Goal: Book appointment/travel/reservation

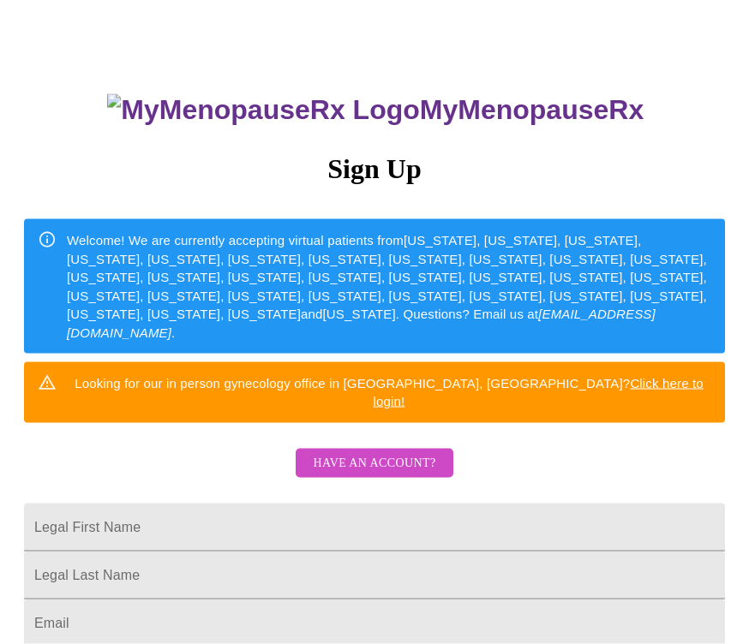
scroll to position [69, 0]
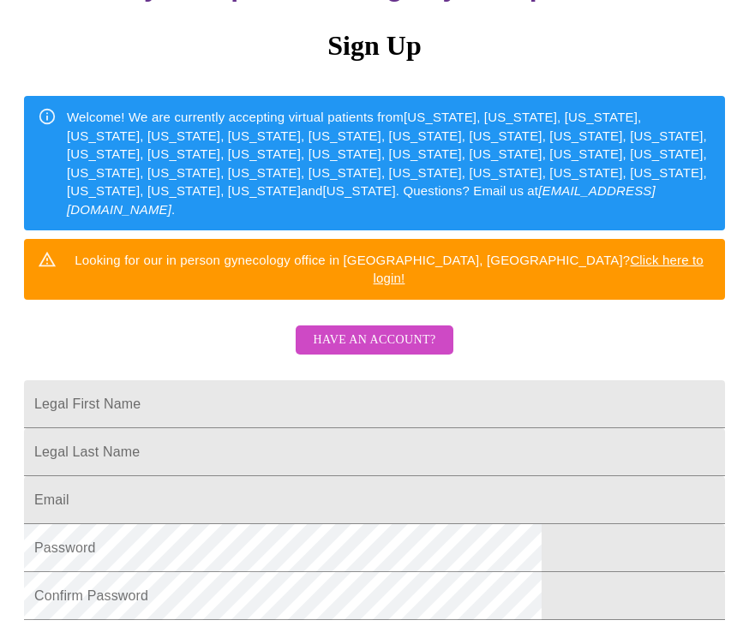
click at [391, 330] on span "Have an account?" at bounding box center [374, 340] width 122 height 21
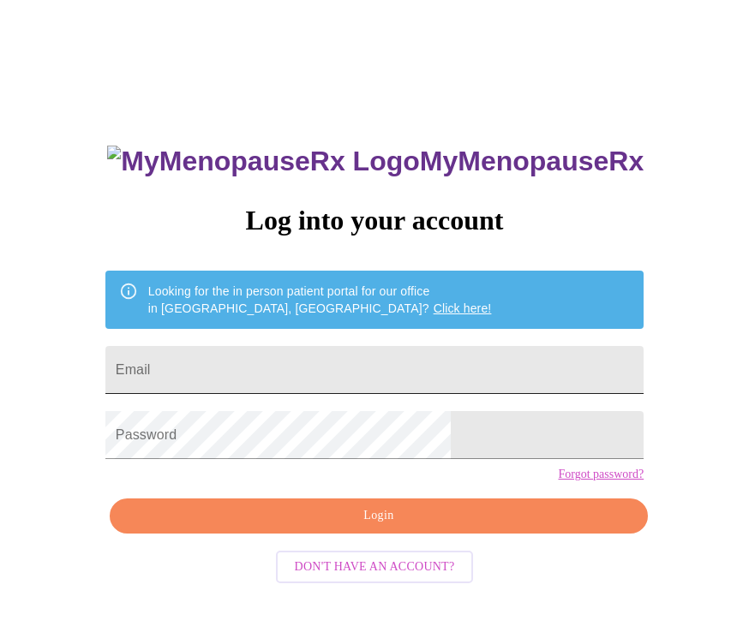
click at [301, 389] on input "Email" at bounding box center [374, 370] width 538 height 48
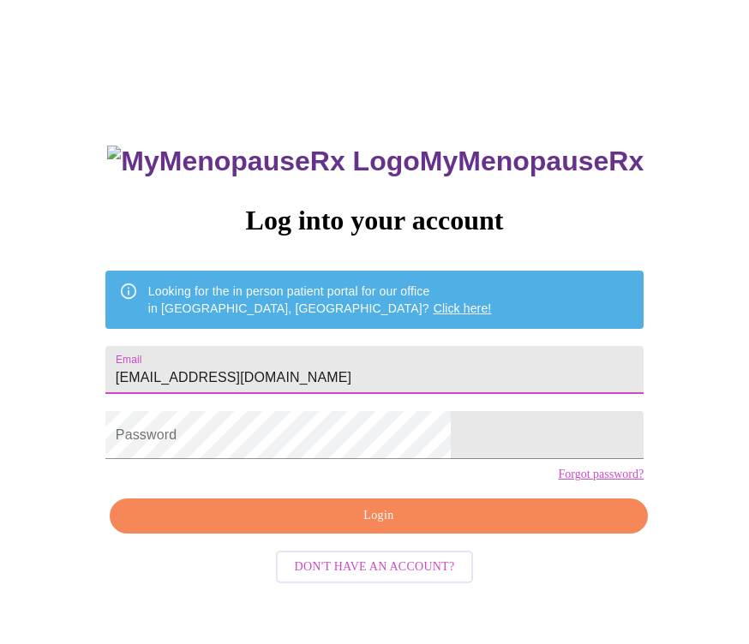
type input "[EMAIL_ADDRESS][DOMAIN_NAME]"
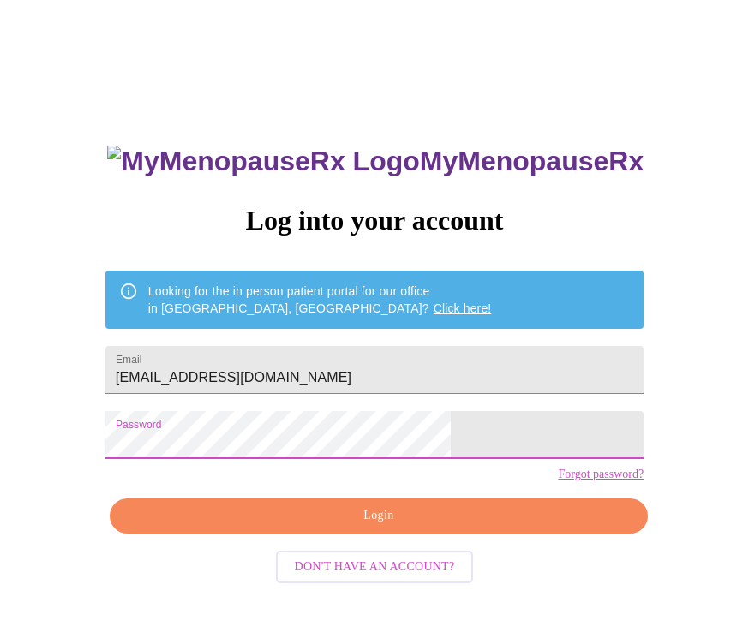
click at [462, 527] on span "Login" at bounding box center [378, 515] width 498 height 21
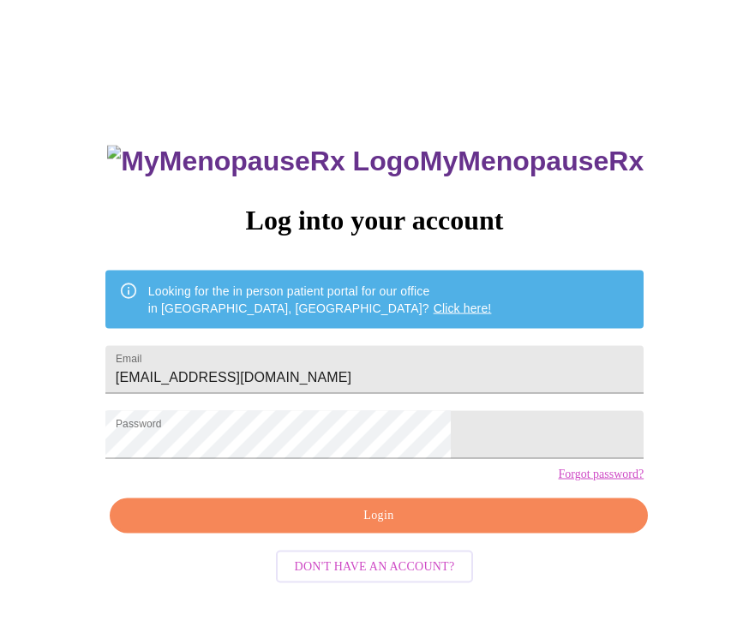
click at [394, 527] on span "Login" at bounding box center [378, 515] width 498 height 21
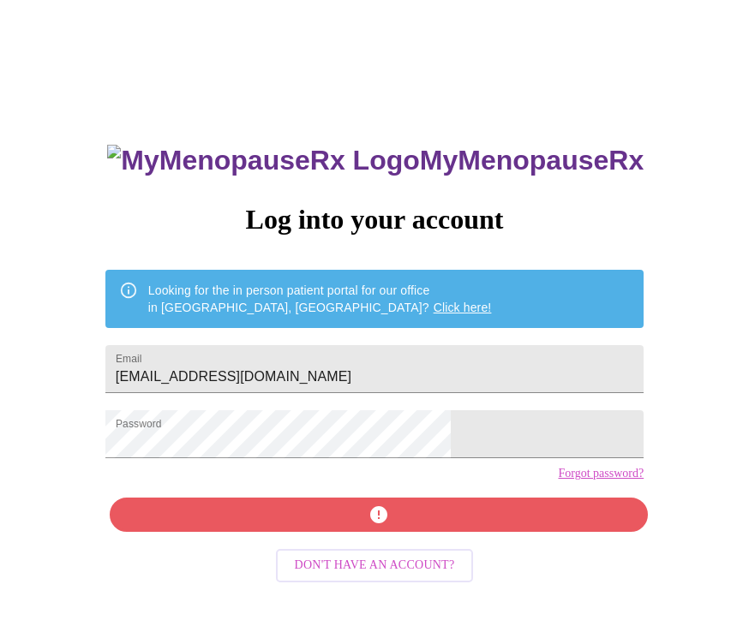
click at [403, 577] on span "Don't have an account?" at bounding box center [375, 566] width 160 height 21
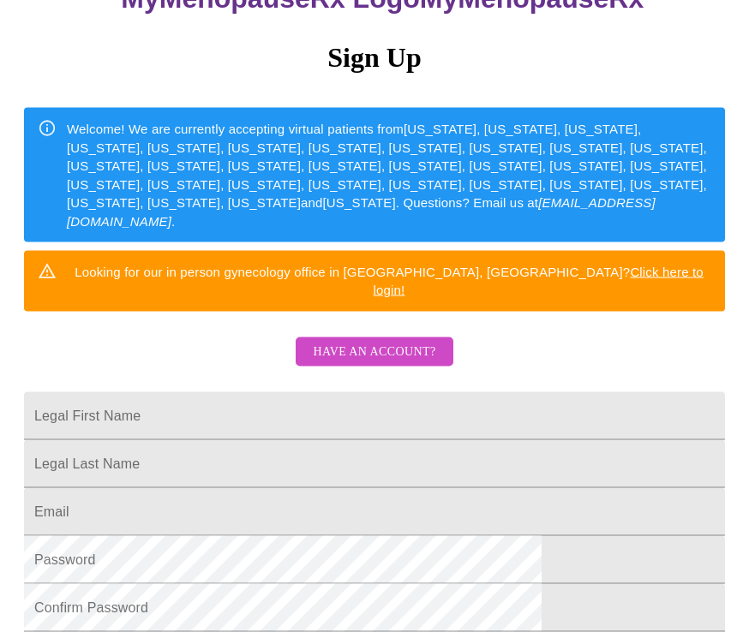
scroll to position [182, 0]
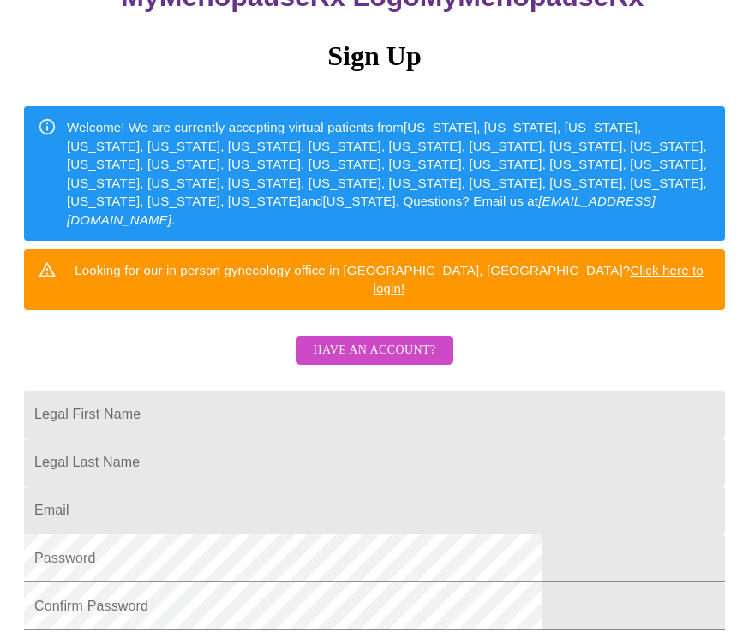
click at [278, 391] on input "Legal First Name" at bounding box center [374, 415] width 701 height 48
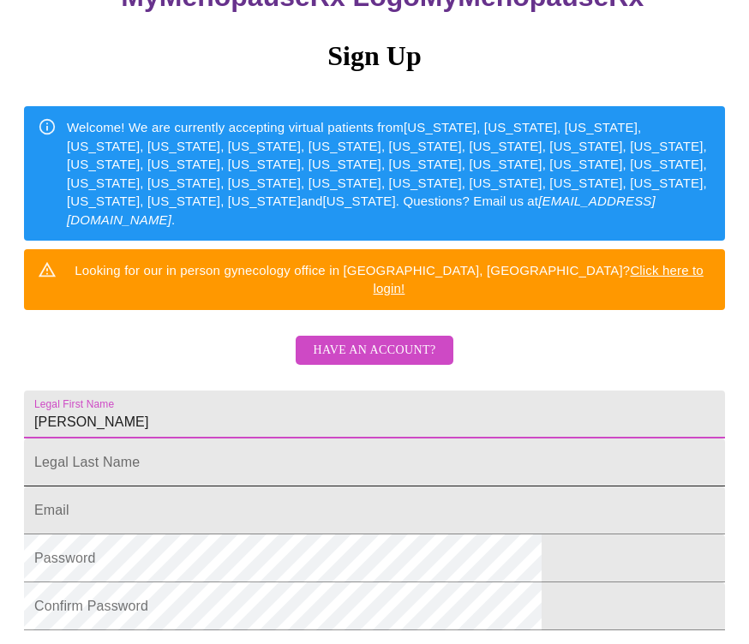
type input "[PERSON_NAME]"
click at [292, 477] on input "Legal First Name" at bounding box center [374, 463] width 701 height 48
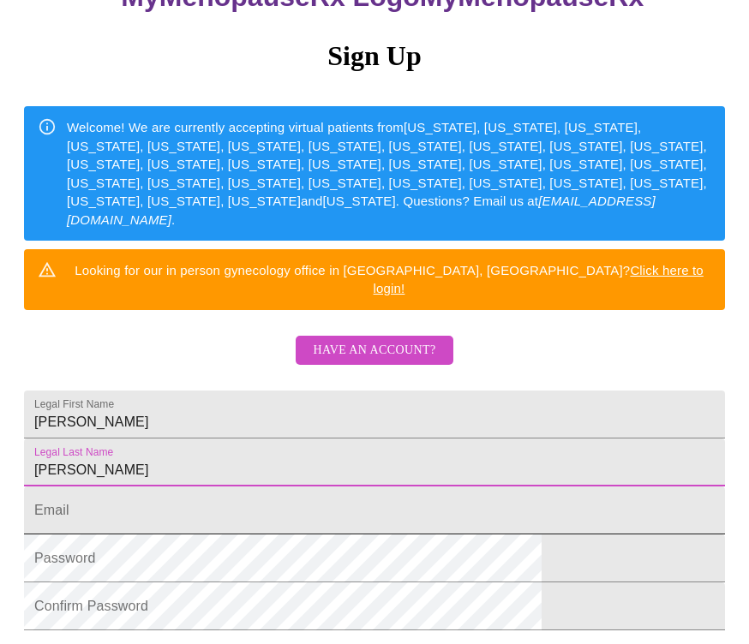
type input "[PERSON_NAME]"
click at [256, 533] on input "Legal First Name" at bounding box center [374, 511] width 701 height 48
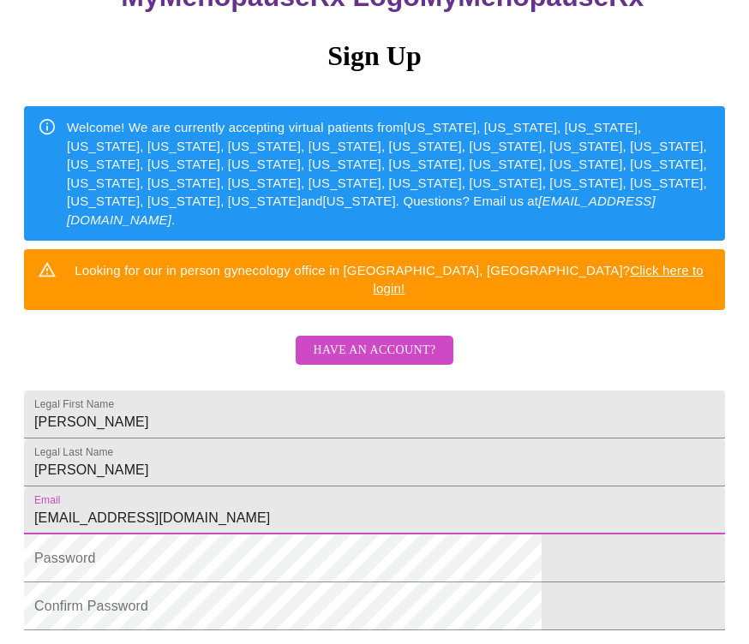
type input "[EMAIL_ADDRESS][DOMAIN_NAME]"
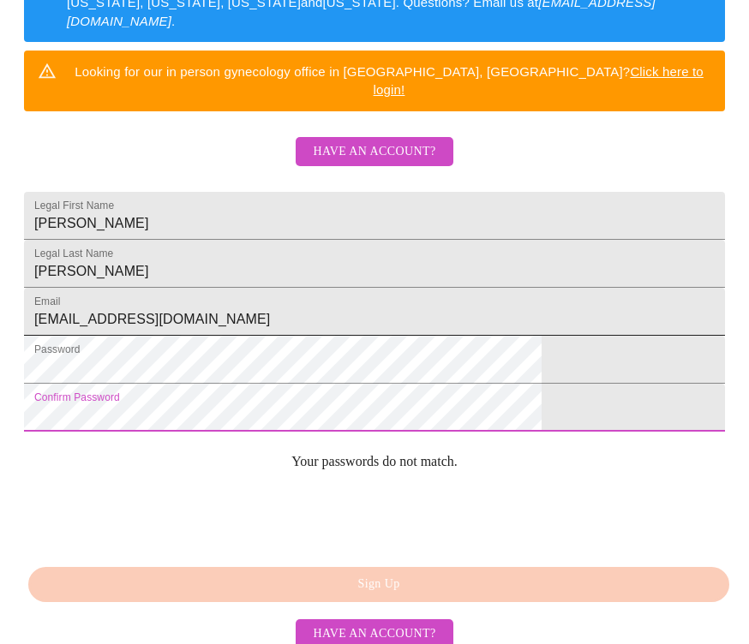
scroll to position [379, 0]
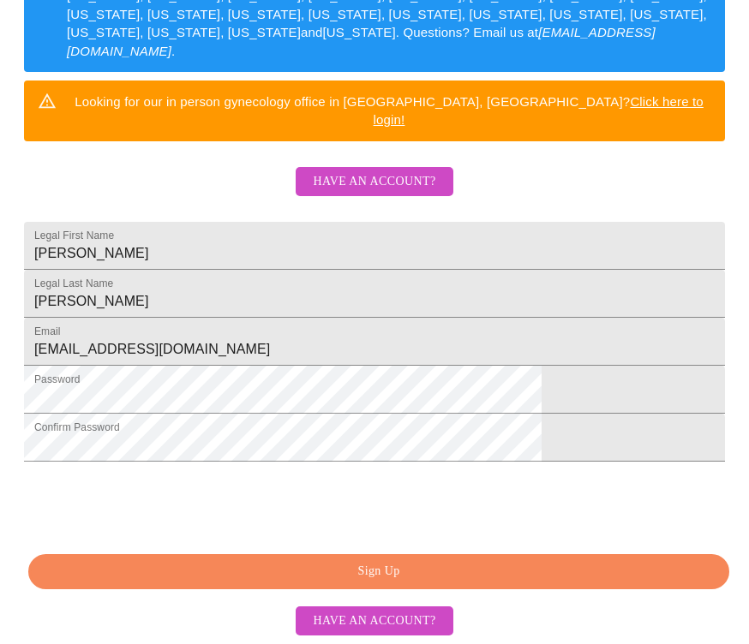
click at [416, 632] on span "Have an account?" at bounding box center [374, 621] width 122 height 21
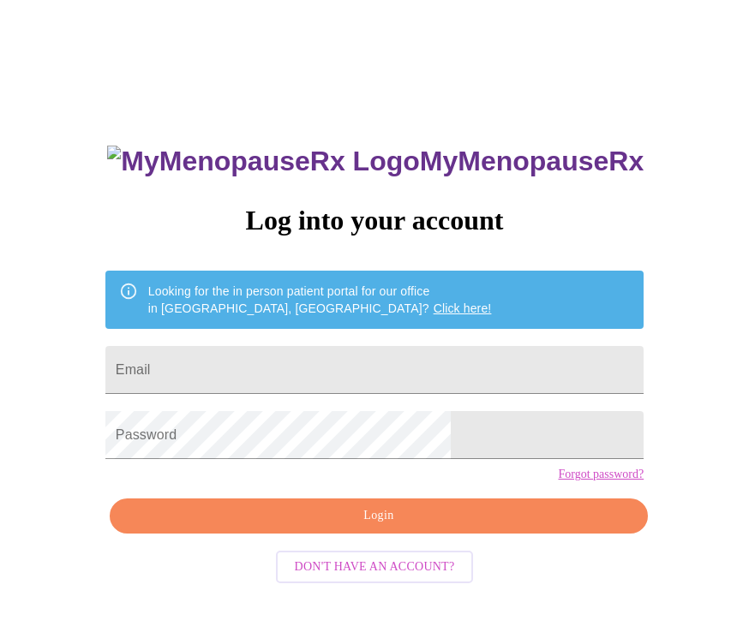
click at [425, 578] on span "Don't have an account?" at bounding box center [375, 567] width 160 height 21
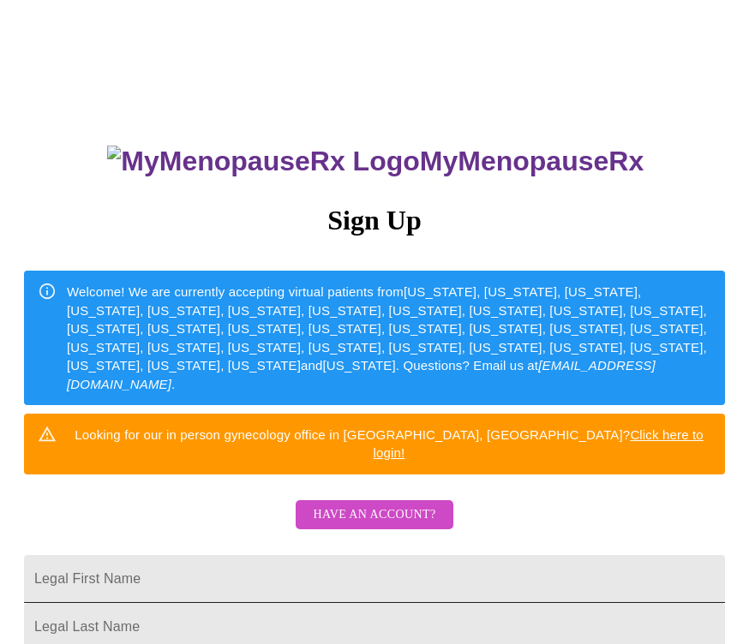
click at [212, 558] on input "Legal First Name" at bounding box center [374, 579] width 701 height 48
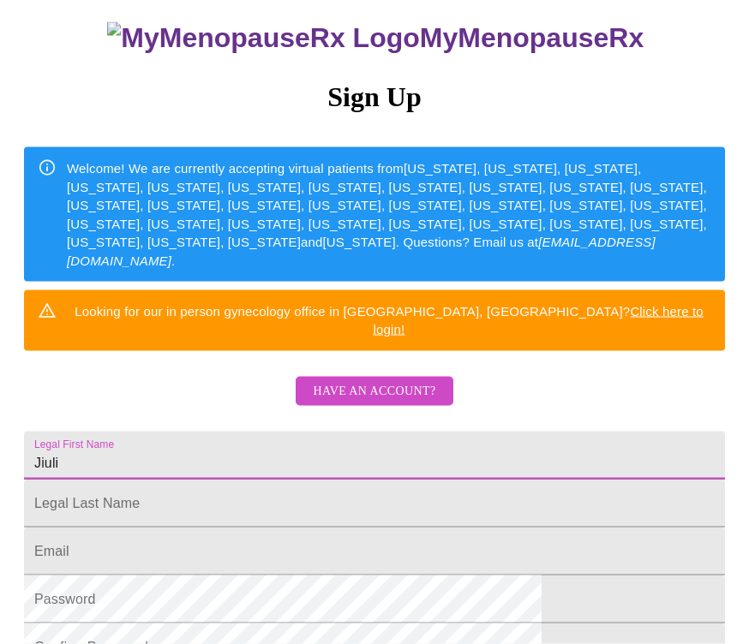
scroll to position [141, 0]
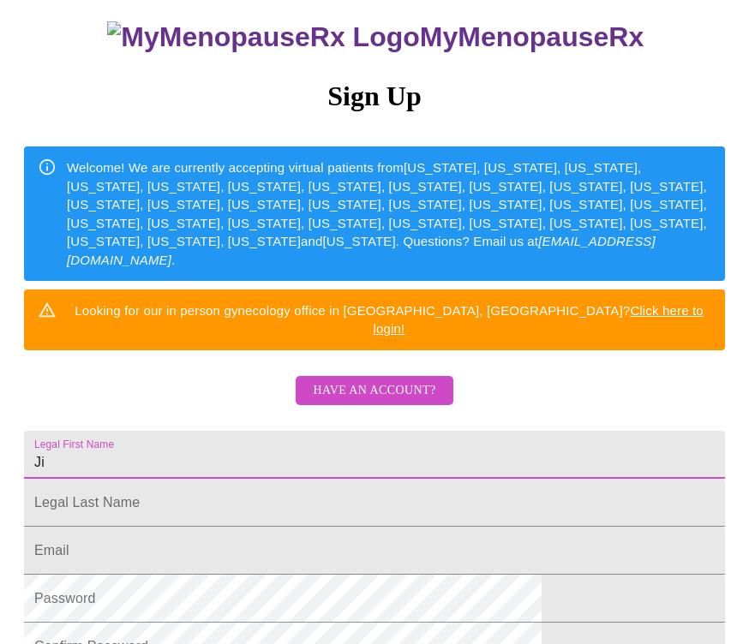
type input "J"
type input "[PERSON_NAME]"
click at [277, 519] on input "Legal First Name" at bounding box center [374, 503] width 701 height 48
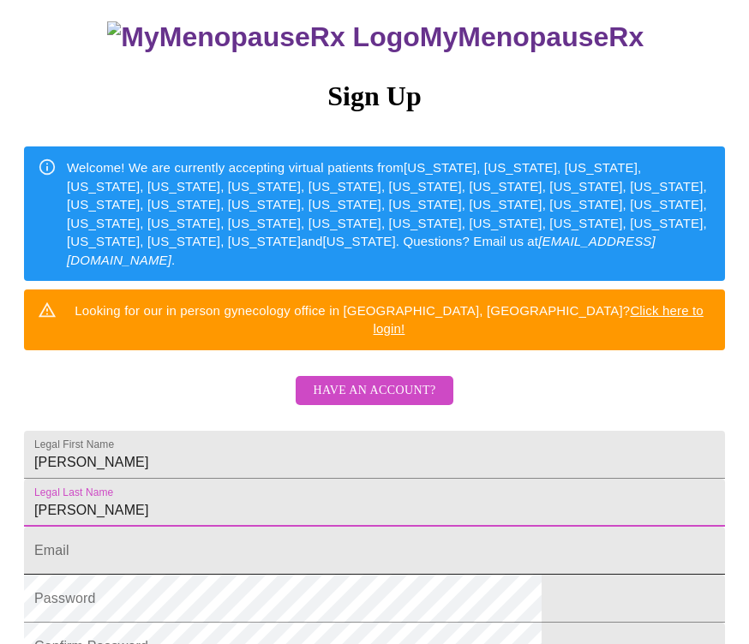
type input "[PERSON_NAME]"
click at [260, 575] on input "Legal First Name" at bounding box center [374, 551] width 701 height 48
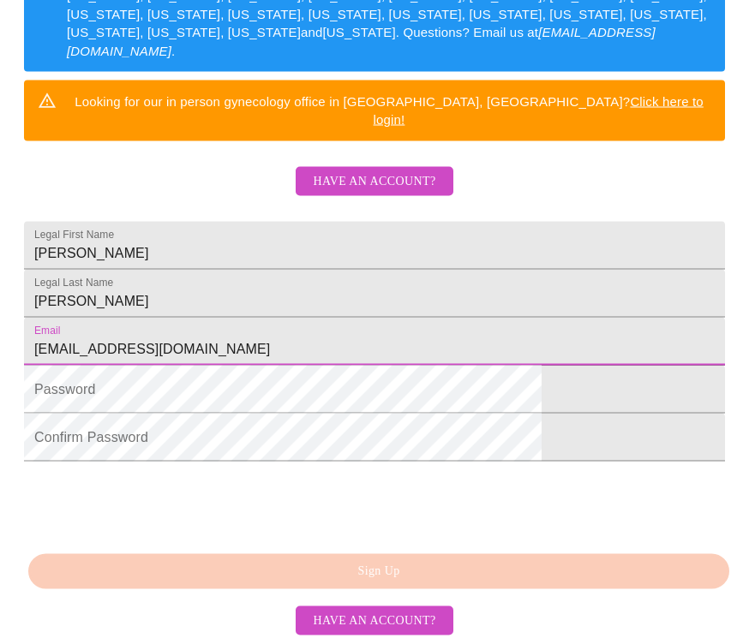
scroll to position [352, 0]
type input "[EMAIL_ADDRESS][DOMAIN_NAME]"
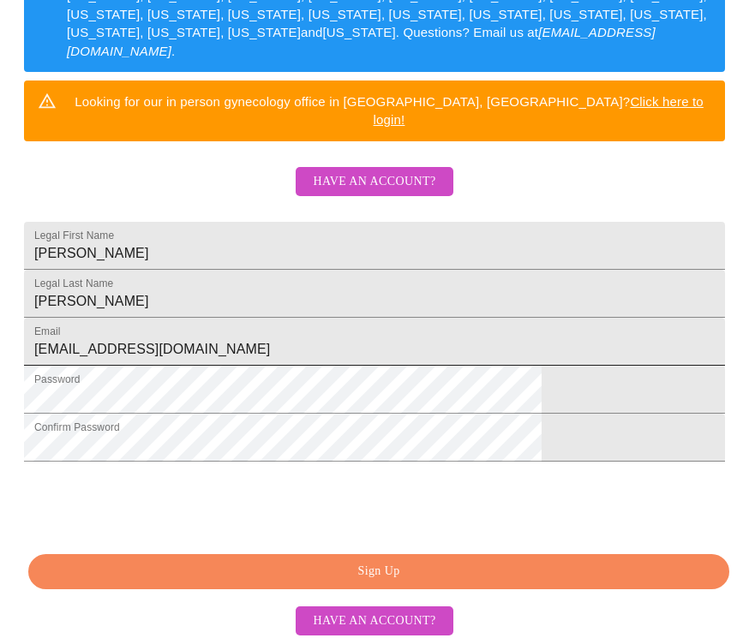
scroll to position [379, 0]
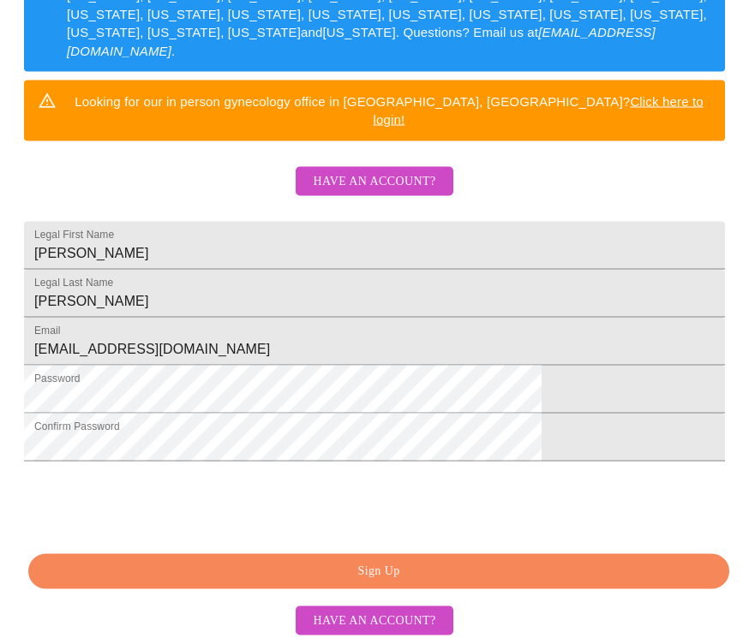
click at [428, 589] on button "Sign Up" at bounding box center [378, 571] width 701 height 35
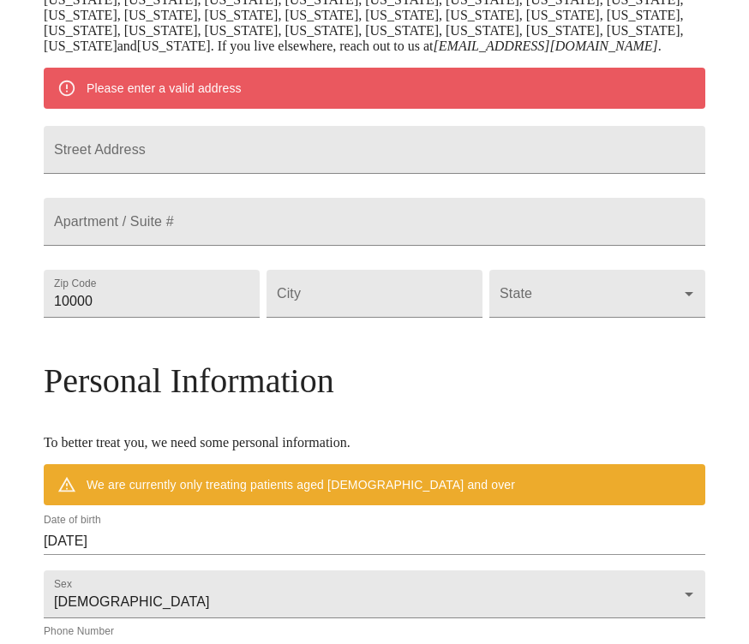
scroll to position [313, 0]
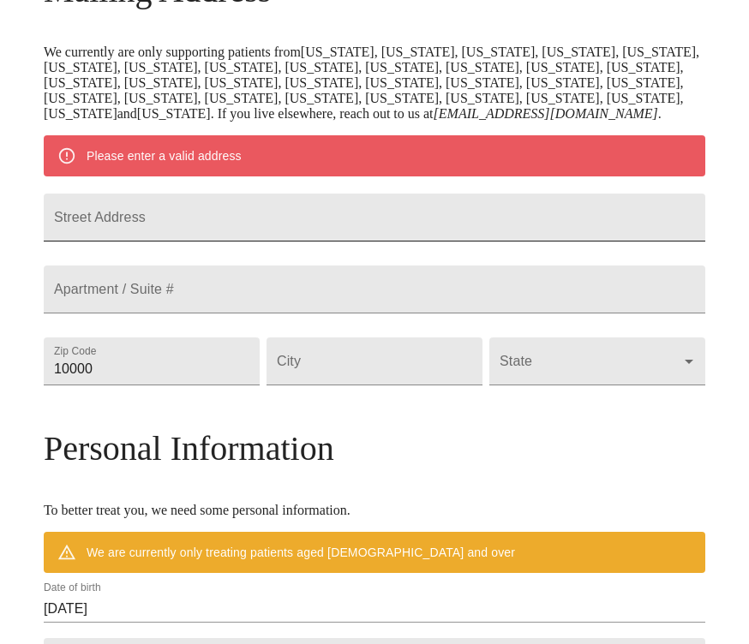
click at [272, 242] on input "Street Address" at bounding box center [374, 218] width 661 height 48
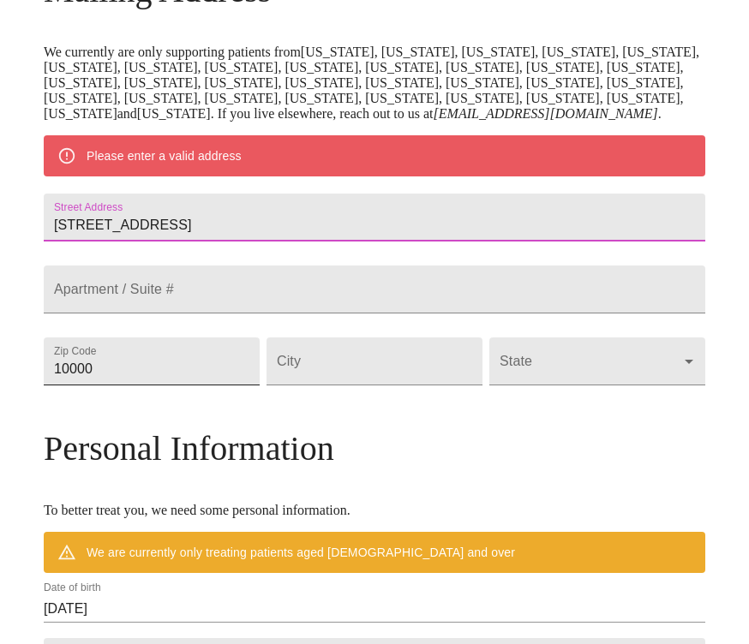
type input "[STREET_ADDRESS]"
click at [218, 385] on input "10000" at bounding box center [152, 361] width 216 height 48
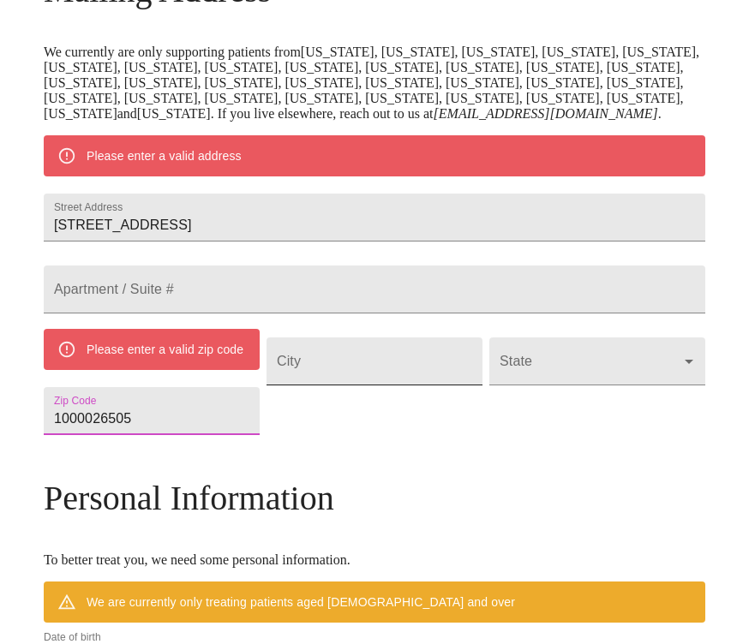
click at [395, 385] on input "Street Address" at bounding box center [374, 361] width 216 height 48
click at [243, 435] on input "1000026505" at bounding box center [152, 411] width 216 height 48
type input "1"
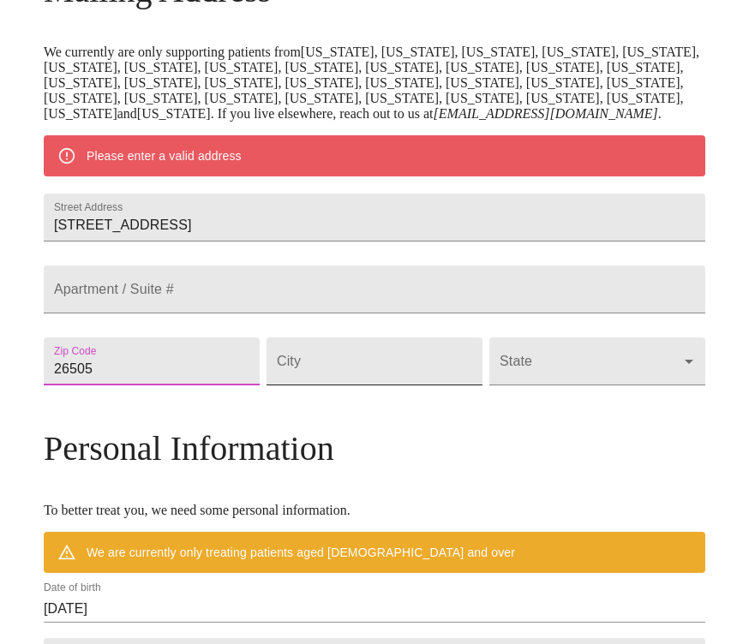
type input "26505"
click at [411, 385] on input "Street Address" at bounding box center [374, 361] width 216 height 48
type input "Morgantown"
click at [601, 467] on body "MyMenopauseRx Welcome to MyMenopauseRx Since it's your first time here, you'll …" at bounding box center [374, 377] width 735 height 1366
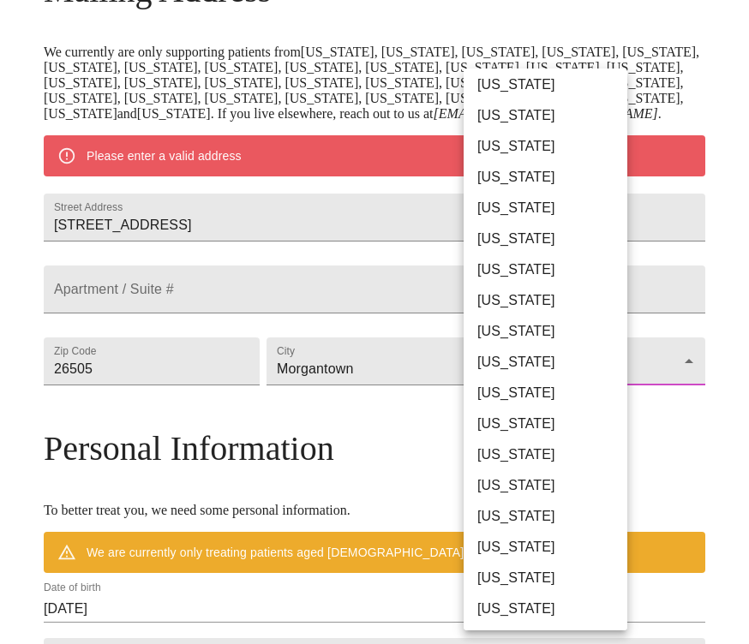
scroll to position [961, 0]
click at [551, 579] on li "[US_STATE]" at bounding box center [545, 579] width 164 height 31
type input "[US_STATE]"
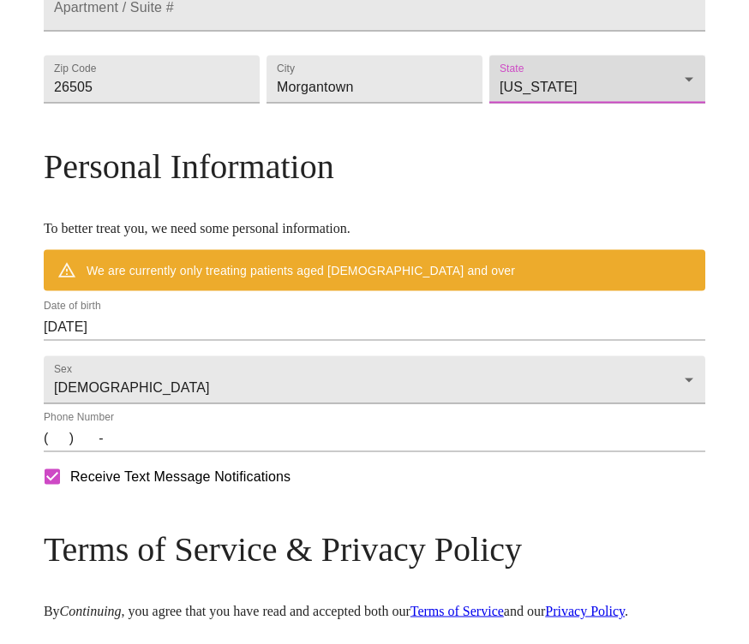
scroll to position [547, 0]
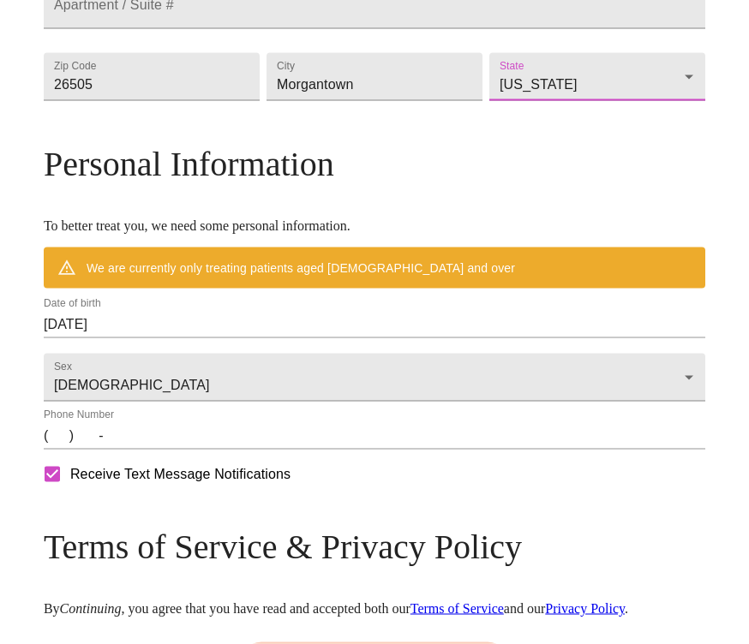
click at [246, 338] on input "[DATE]" at bounding box center [374, 324] width 661 height 27
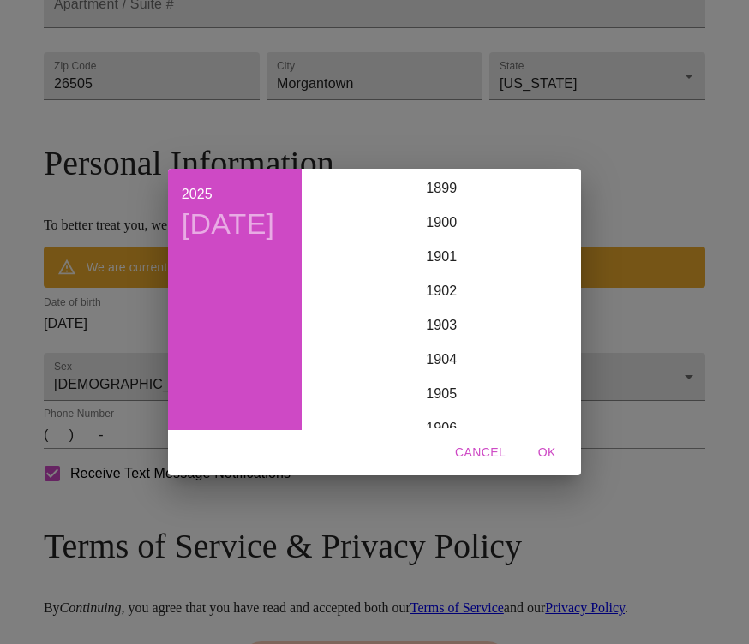
scroll to position [4214, 0]
click at [686, 521] on div "2025 [DATE] 1900 1901 1902 1903 1904 1905 1906 1907 1908 1909 1910 1911 1912 19…" at bounding box center [374, 322] width 749 height 644
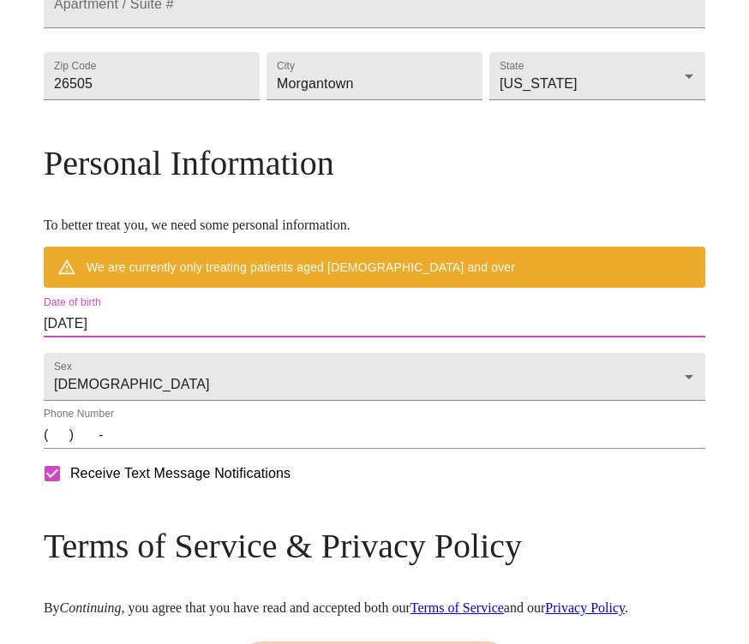
click at [234, 337] on input "[DATE]" at bounding box center [374, 323] width 661 height 27
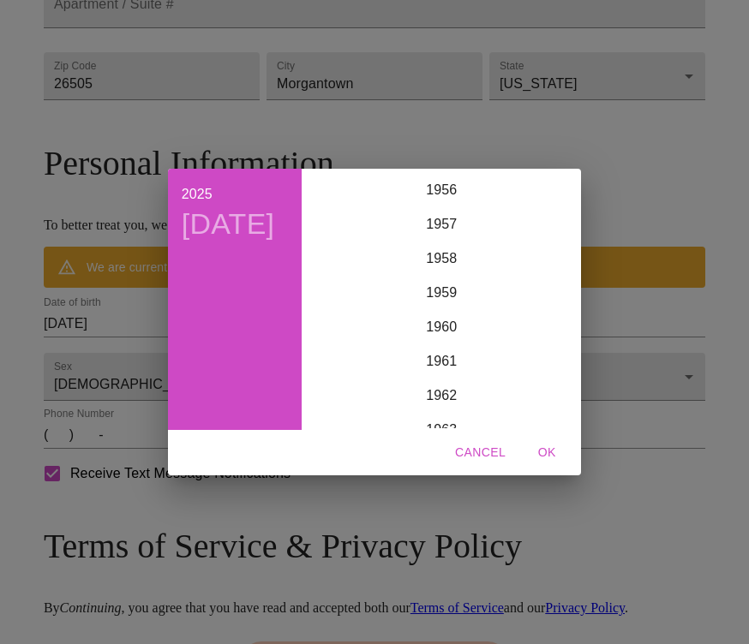
scroll to position [1949, 0]
click at [450, 312] on div "1959" at bounding box center [441, 295] width 266 height 34
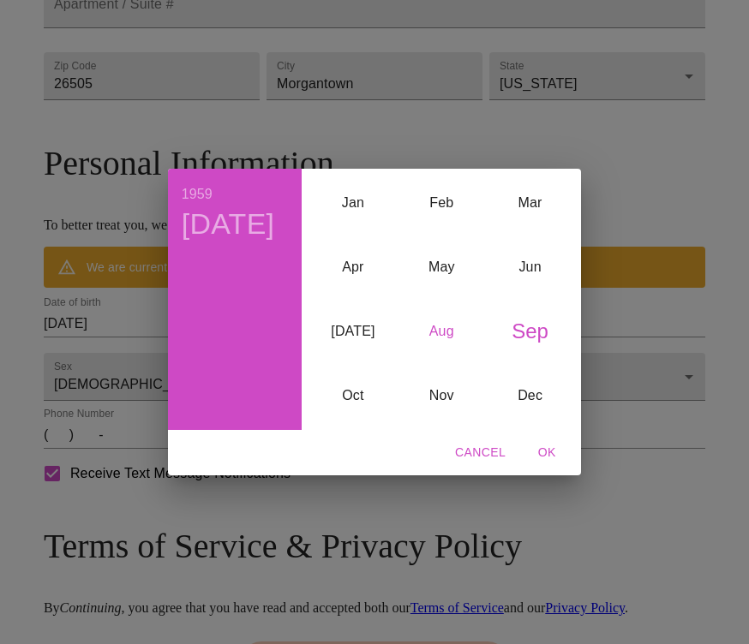
click at [440, 355] on div "Aug" at bounding box center [441, 332] width 88 height 64
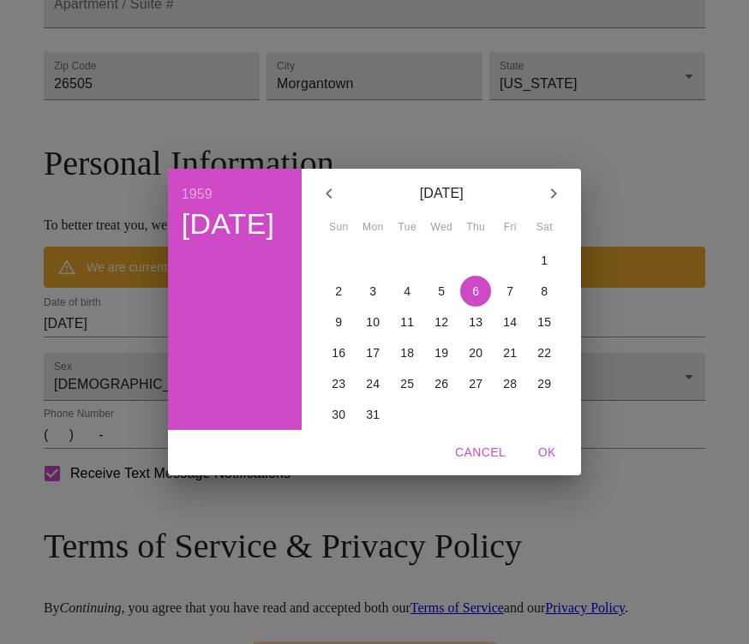
click at [556, 361] on span "22" at bounding box center [543, 352] width 31 height 17
click at [552, 463] on span "OK" at bounding box center [546, 452] width 41 height 21
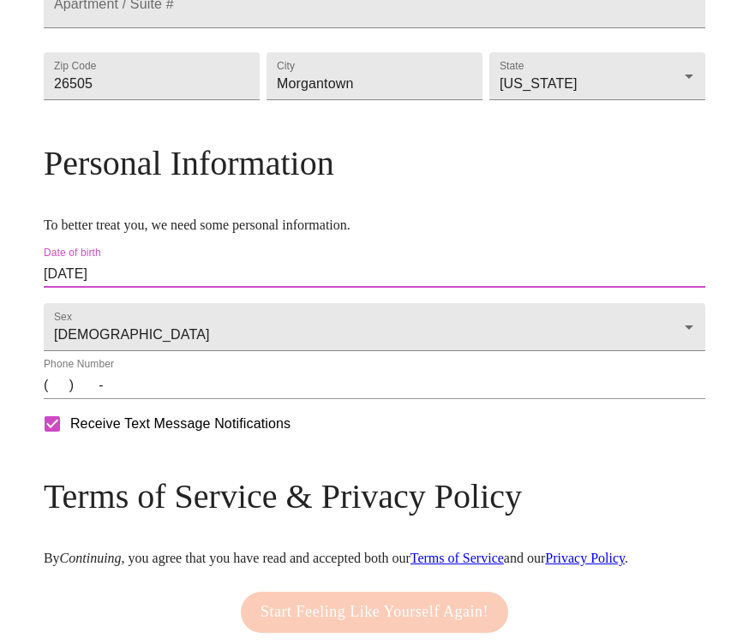
type input "[DATE]"
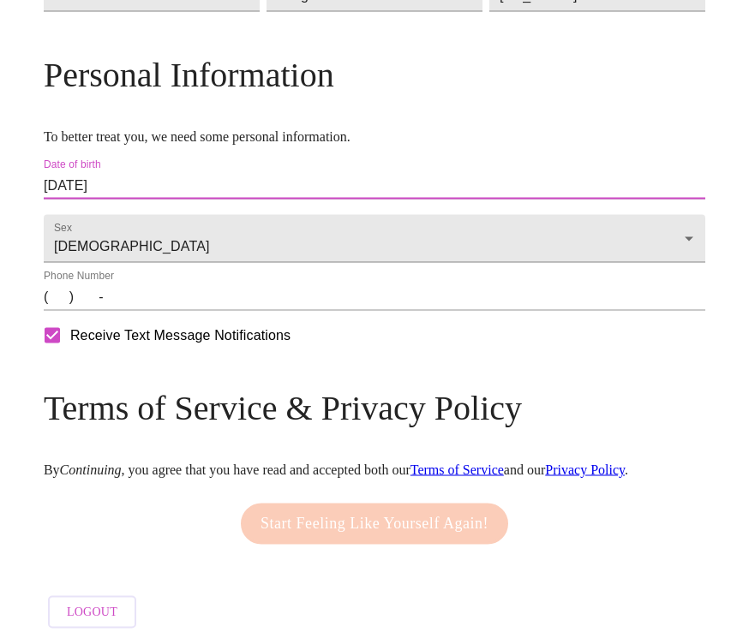
scroll to position [656, 0]
click at [150, 311] on input "(   )    -" at bounding box center [374, 297] width 661 height 27
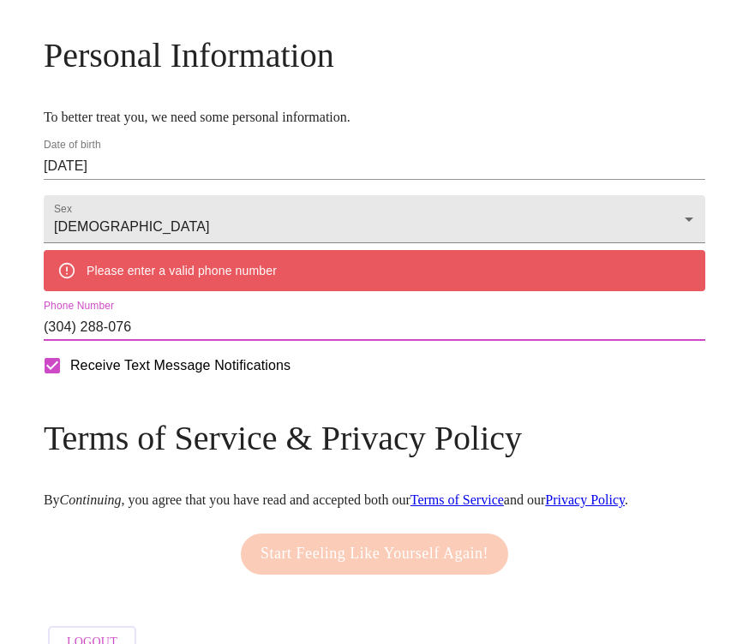
type input "[PHONE_NUMBER]"
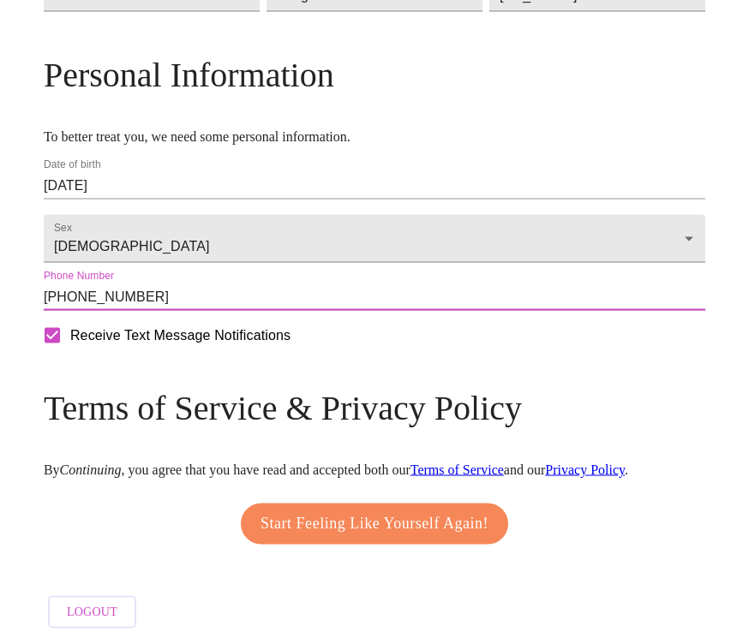
scroll to position [765, 0]
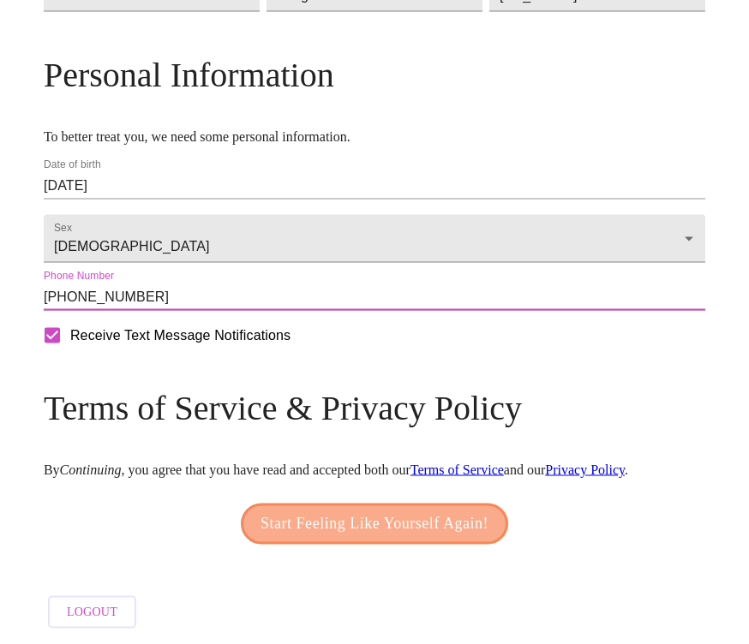
click at [448, 538] on span "Start Feeling Like Yourself Again!" at bounding box center [374, 523] width 228 height 27
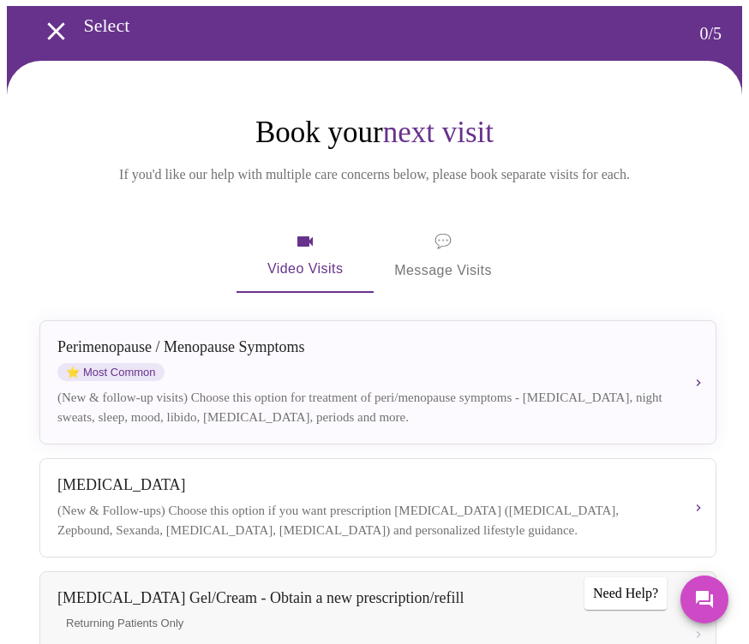
scroll to position [64, 0]
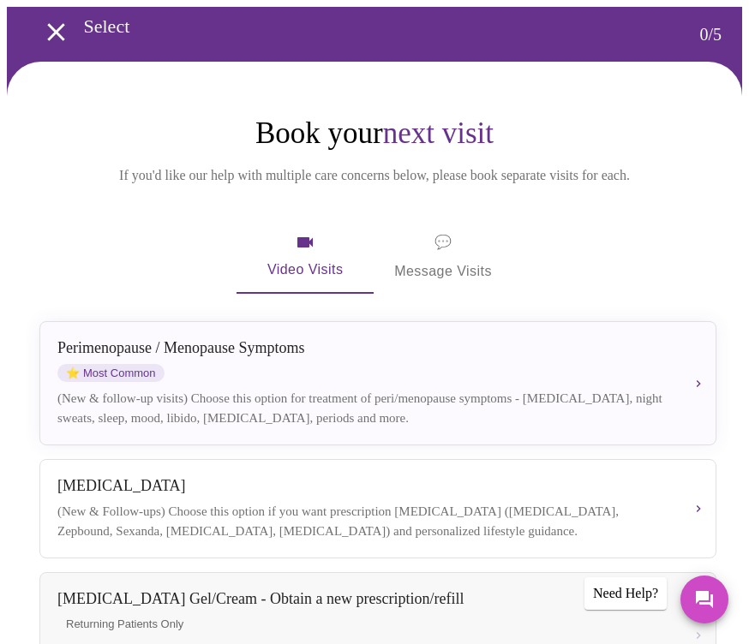
click at [470, 258] on span "💬 Message Visits" at bounding box center [443, 256] width 98 height 53
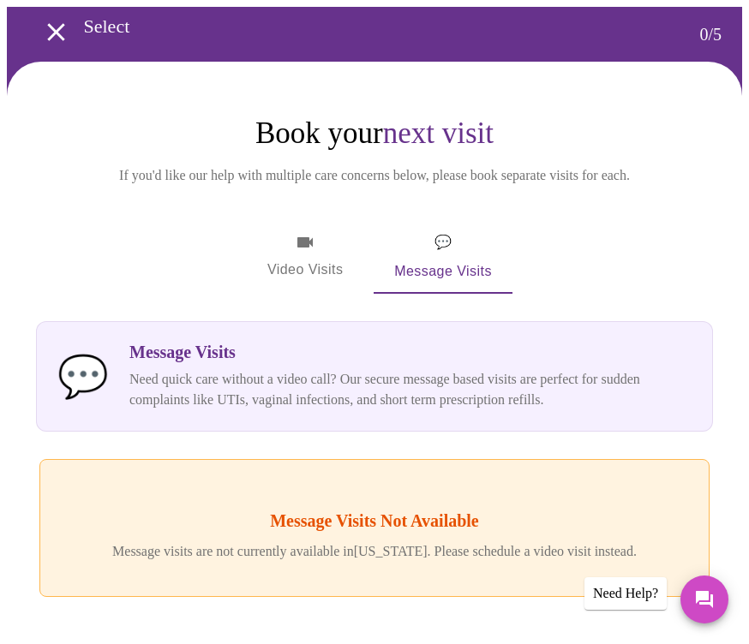
scroll to position [40, 0]
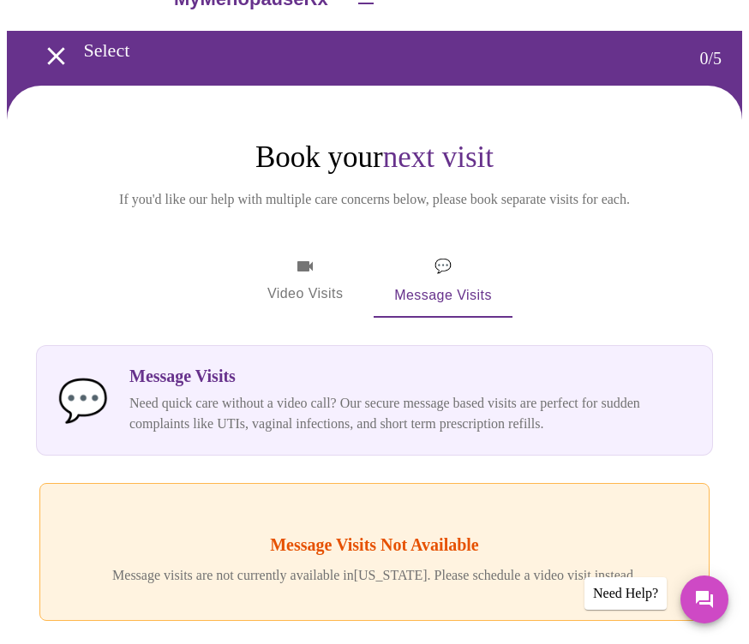
click at [312, 278] on span "Video Visits" at bounding box center [305, 281] width 96 height 50
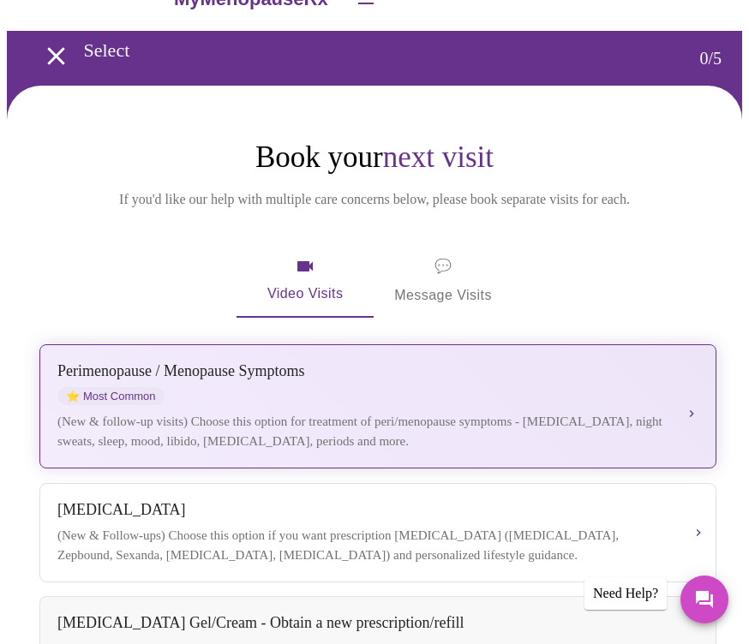
click at [402, 421] on div "(New & follow-up visits) Choose this option for treatment of peri/menopause sym…" at bounding box center [363, 431] width 613 height 39
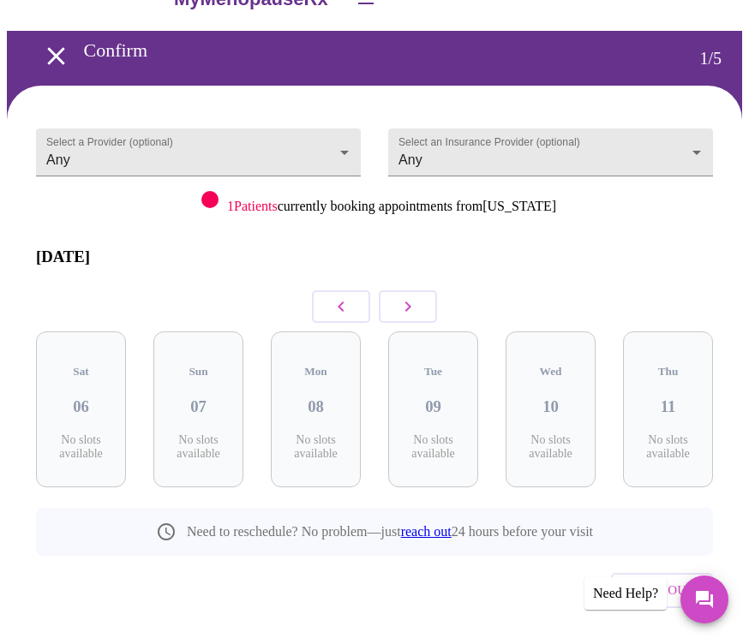
scroll to position [15, 0]
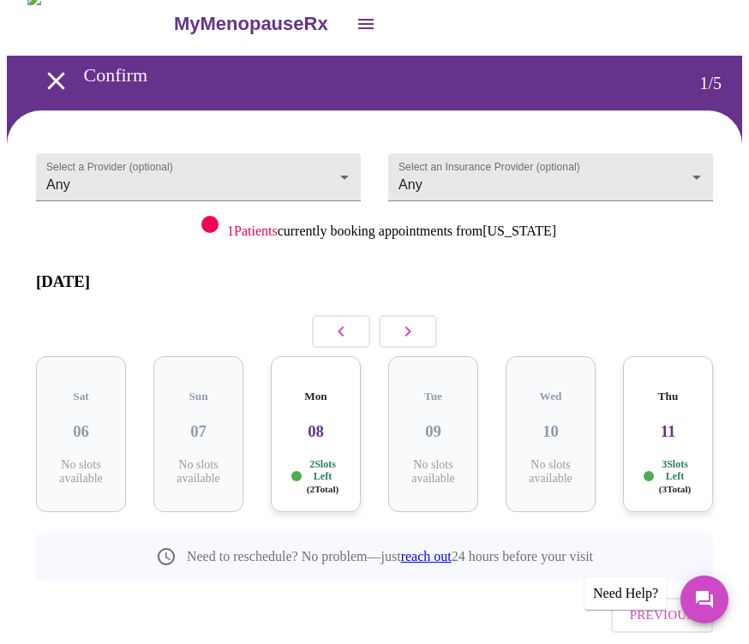
click at [337, 426] on div "Mon 08 2 Slots Left ( 2 Total)" at bounding box center [316, 434] width 90 height 156
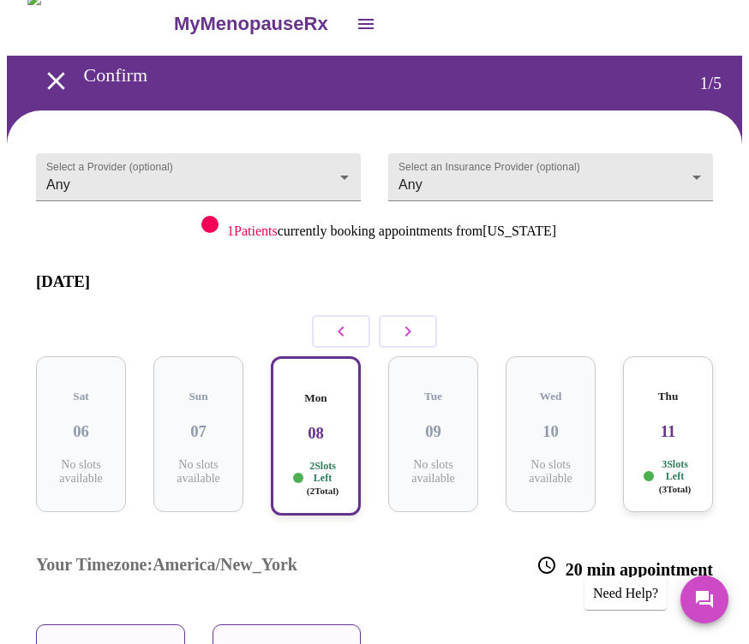
click at [678, 416] on div "Thu 11 3 Slots Left ( 3 Total)" at bounding box center [668, 434] width 90 height 156
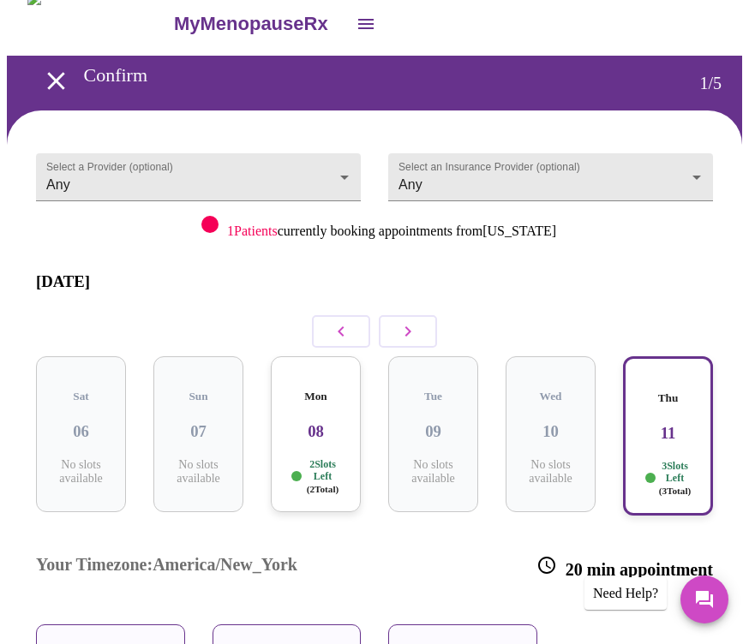
click at [474, 624] on div "11:40 AM" at bounding box center [462, 651] width 149 height 54
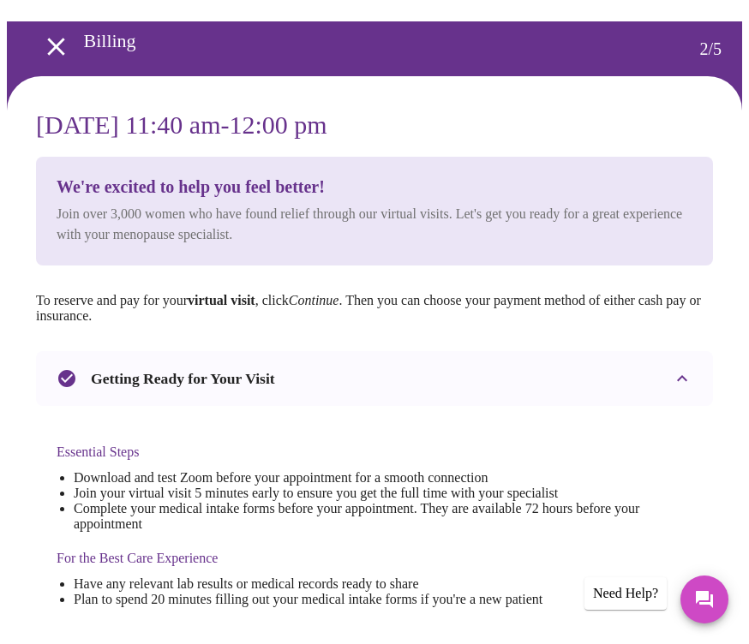
scroll to position [0, 0]
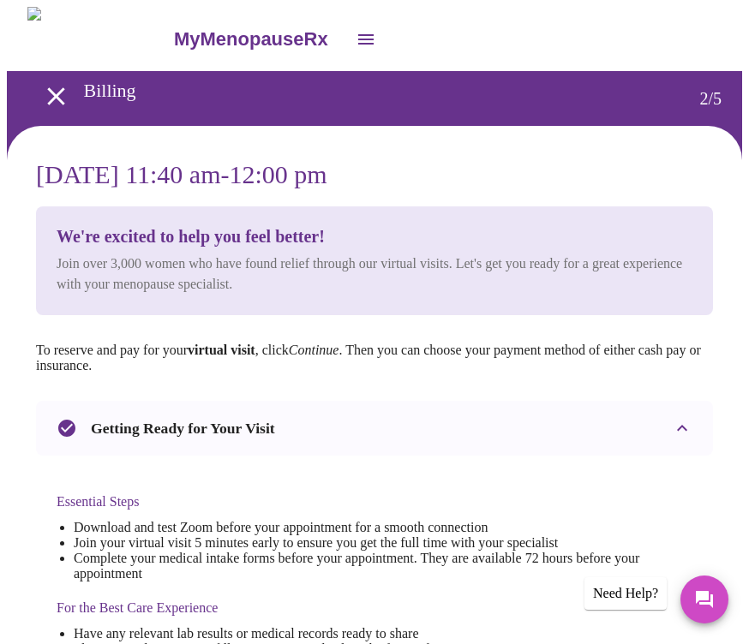
click at [690, 506] on div "Essential Steps Download and test Zoom before your appointment for a smooth con…" at bounding box center [375, 575] width 636 height 198
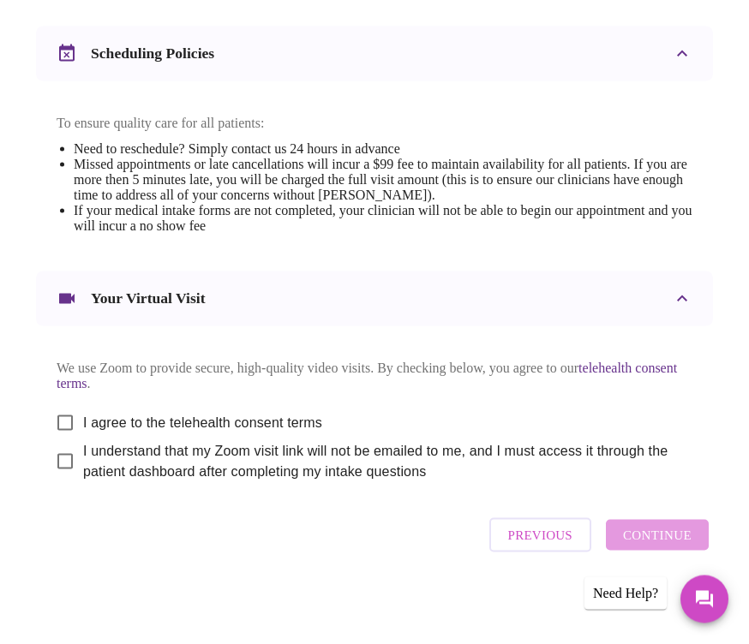
scroll to position [681, 0]
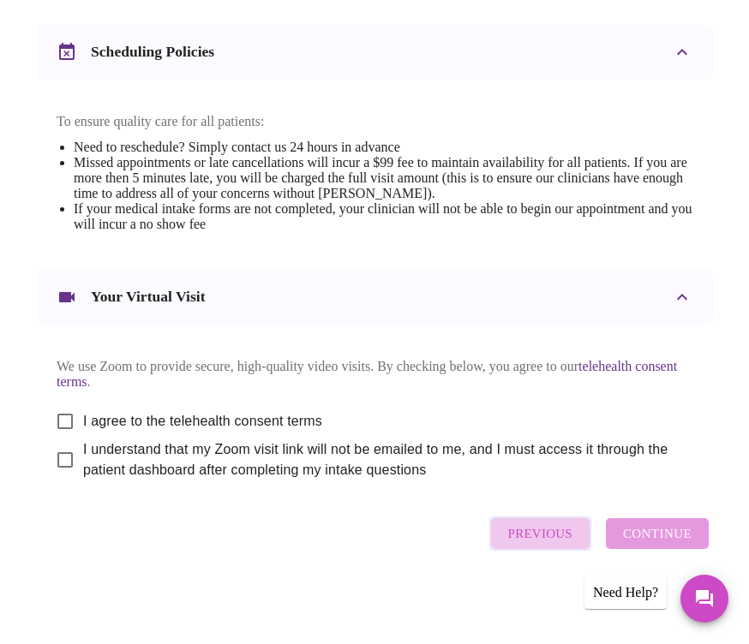
click at [559, 546] on span "Previous" at bounding box center [540, 534] width 64 height 22
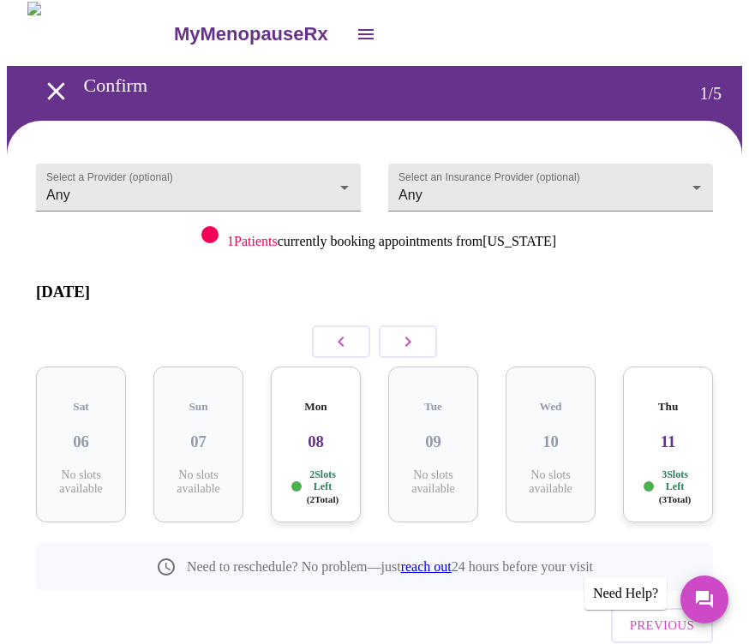
scroll to position [0, 0]
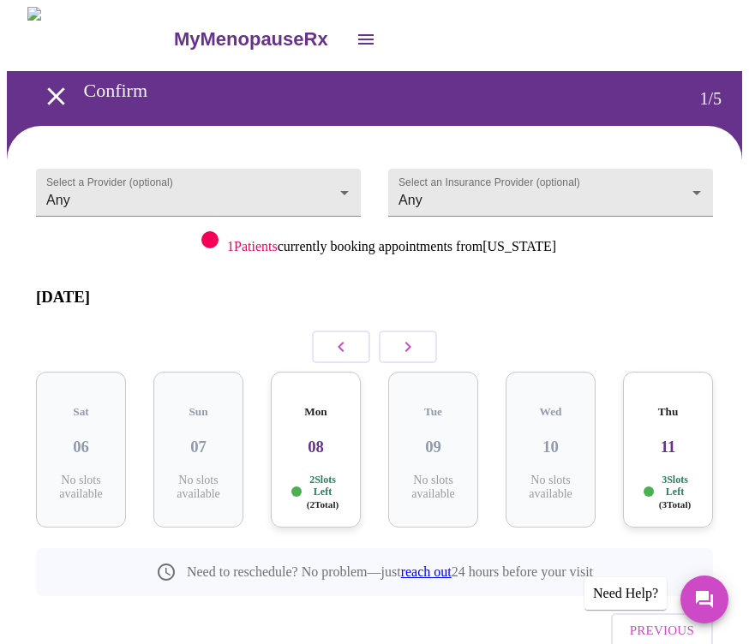
click at [355, 30] on icon "open drawer" at bounding box center [365, 39] width 21 height 21
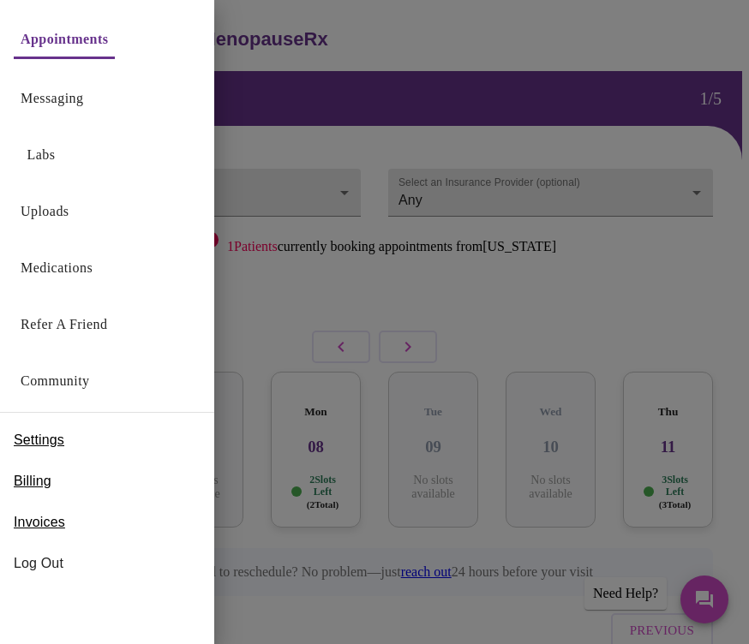
click at [51, 475] on span "Billing" at bounding box center [33, 481] width 38 height 21
